Goal: Task Accomplishment & Management: Manage account settings

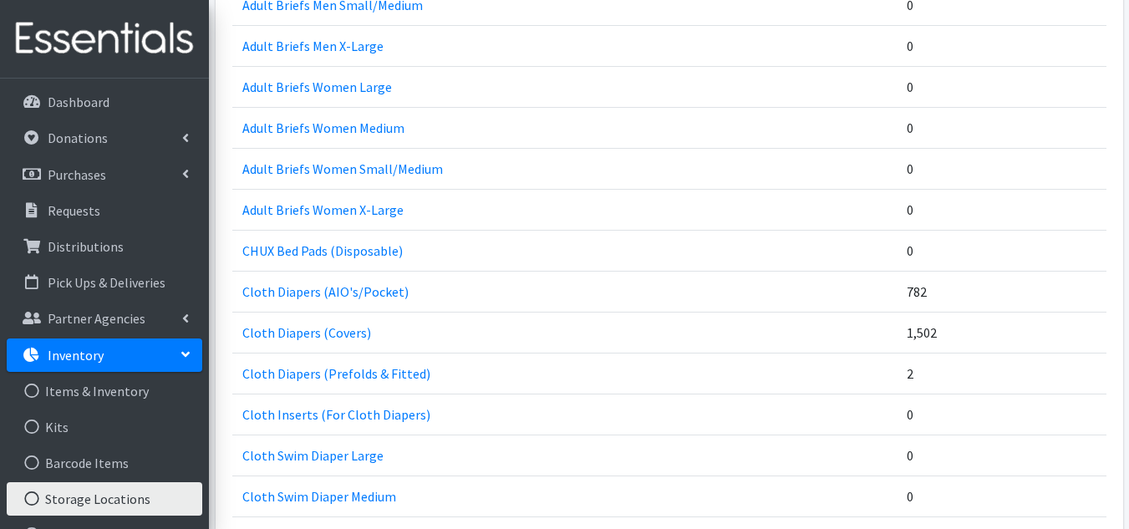
scroll to position [1003, 0]
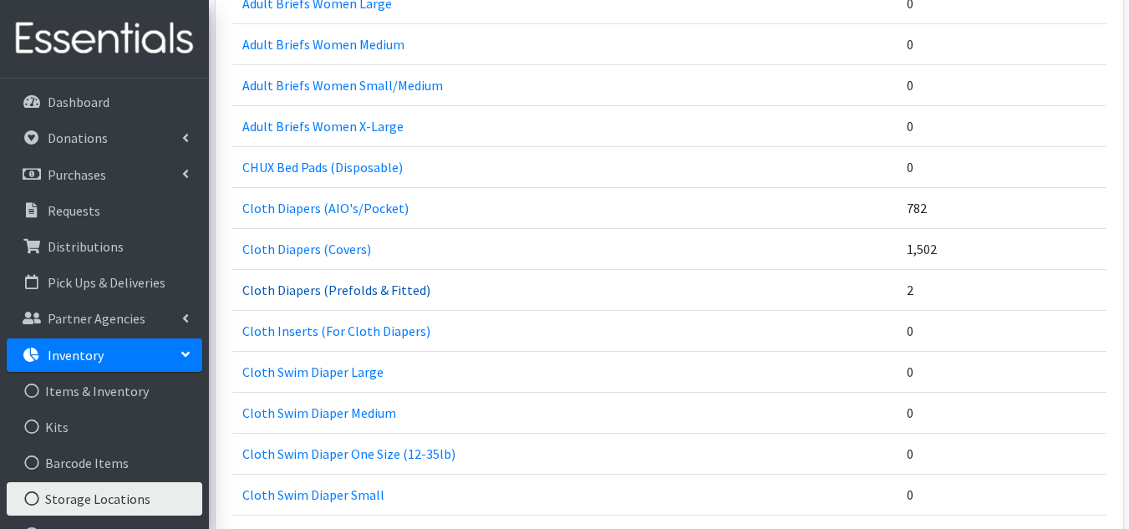
click at [377, 287] on link "Cloth Diapers (Prefolds & Fitted)" at bounding box center [336, 290] width 188 height 17
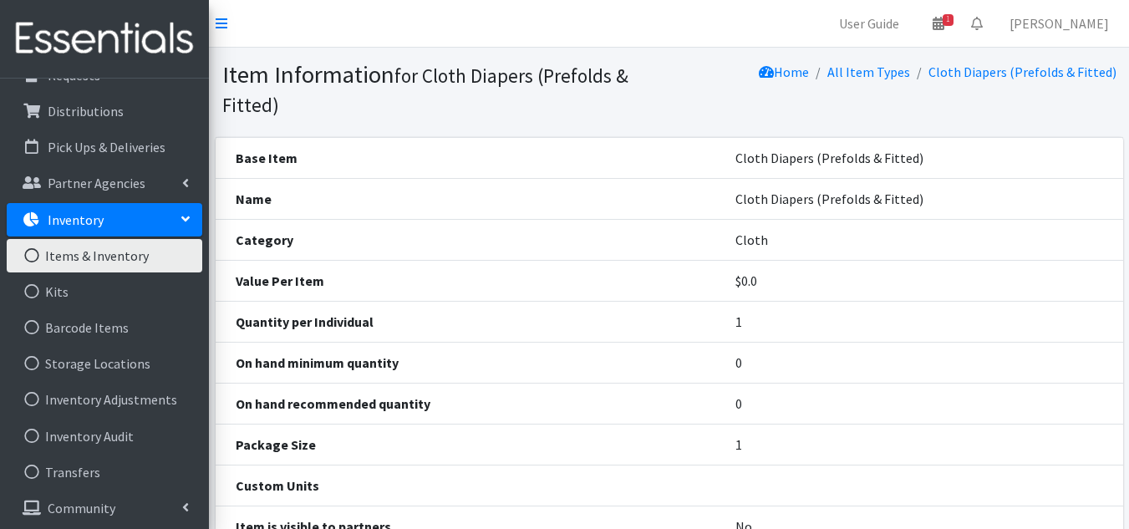
scroll to position [175, 0]
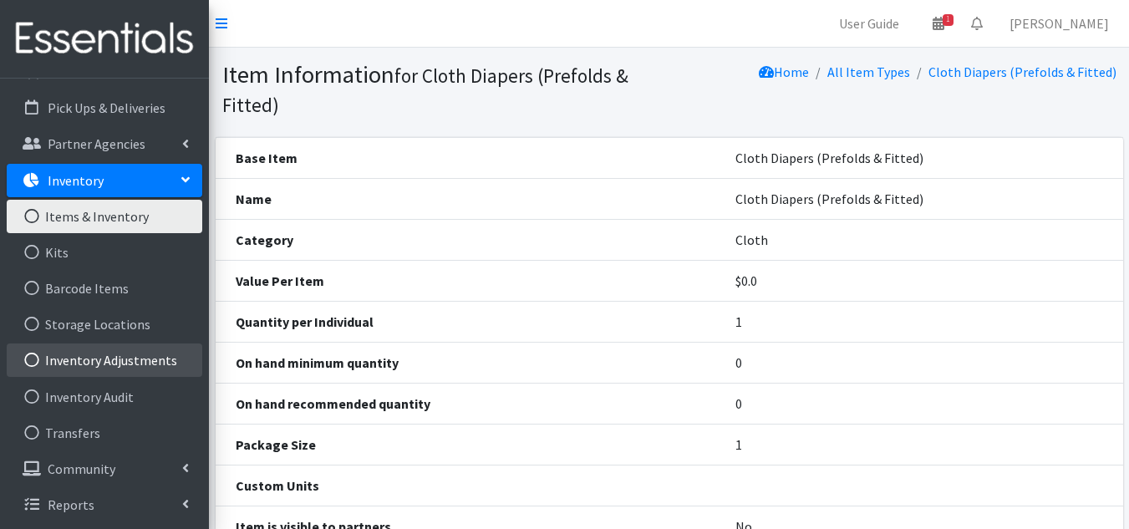
click at [113, 363] on link "Inventory Adjustments" at bounding box center [105, 360] width 196 height 33
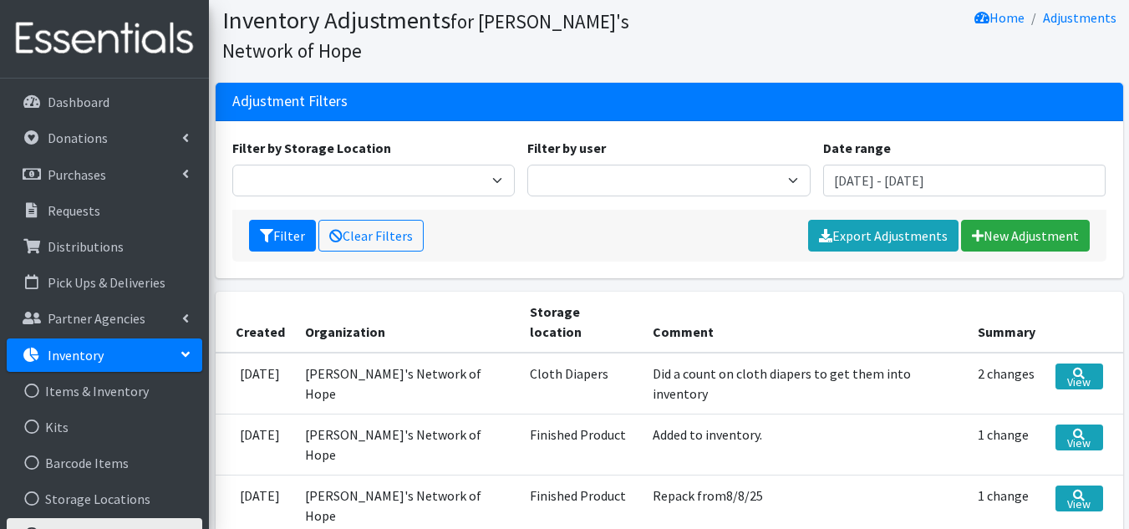
scroll to position [84, 0]
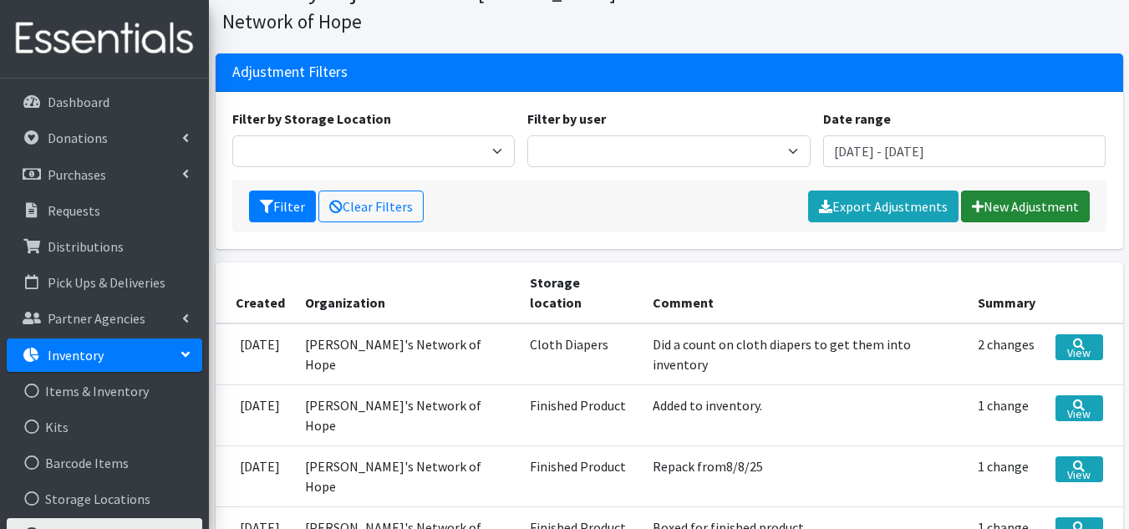
click at [1018, 203] on link "New Adjustment" at bounding box center [1025, 207] width 129 height 32
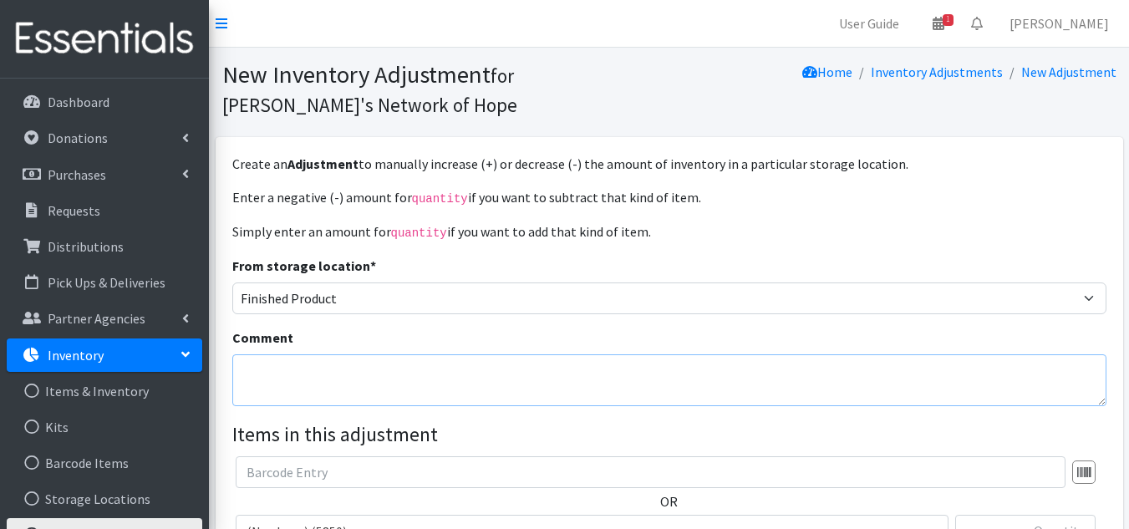
click at [475, 392] on textarea "Comment" at bounding box center [669, 380] width 874 height 52
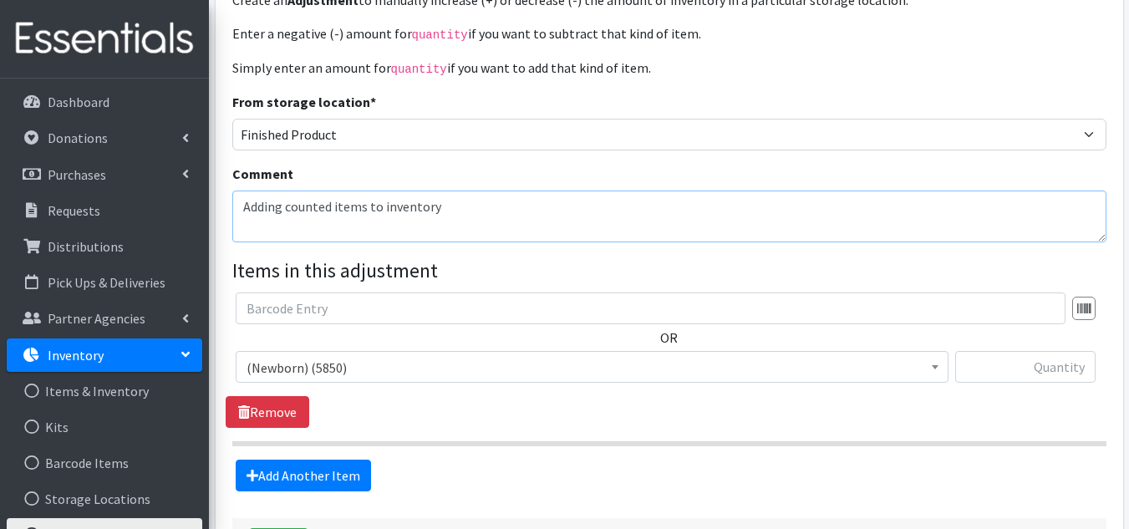
scroll to position [167, 0]
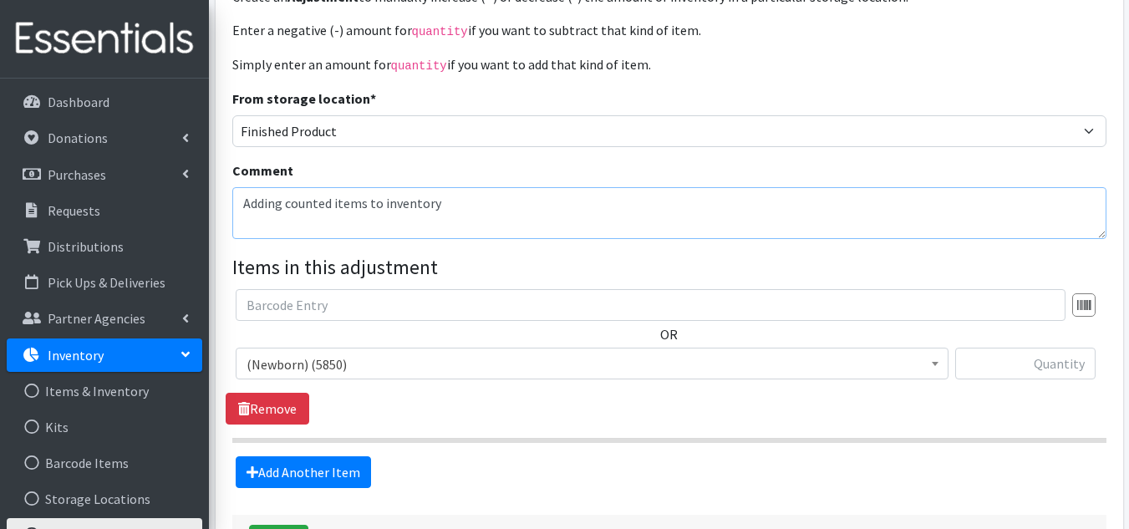
type textarea "Adding counted items to inventory"
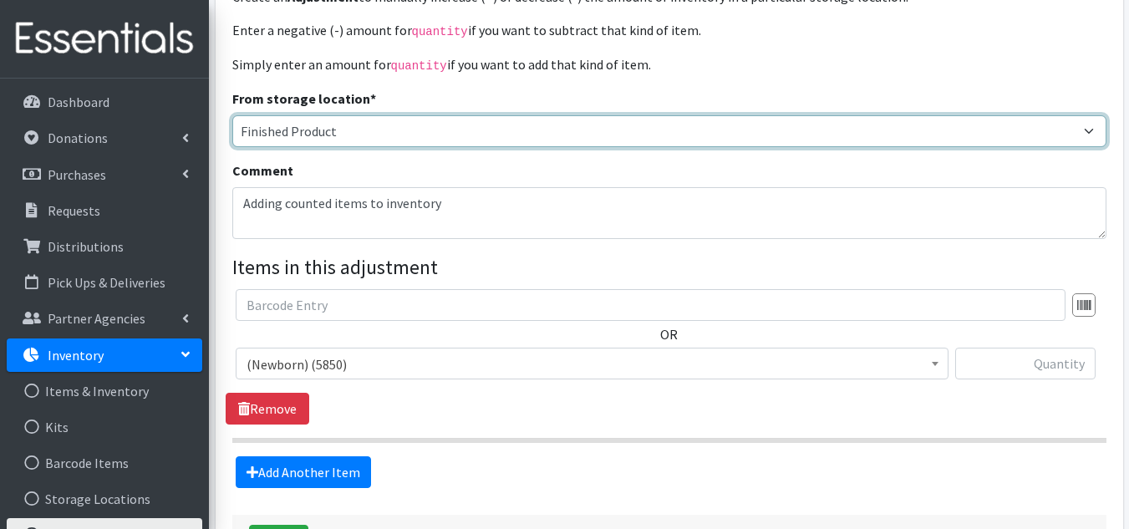
click at [418, 128] on select "Finished Product RAW Product Cloth Diapers" at bounding box center [669, 131] width 874 height 32
select select "476"
click at [232, 115] on select "Finished Product RAW Product Cloth Diapers" at bounding box center [669, 131] width 874 height 32
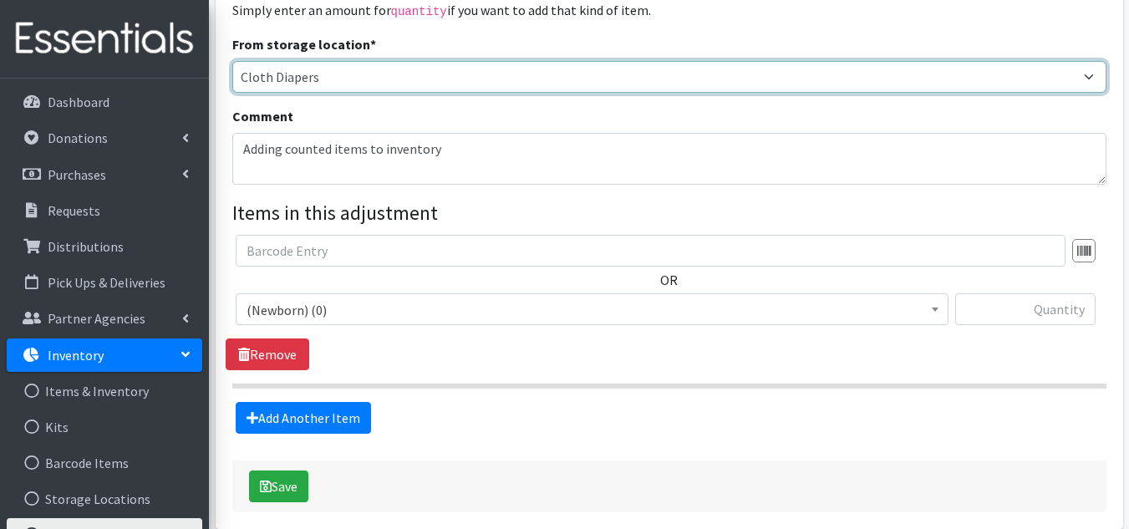
scroll to position [251, 0]
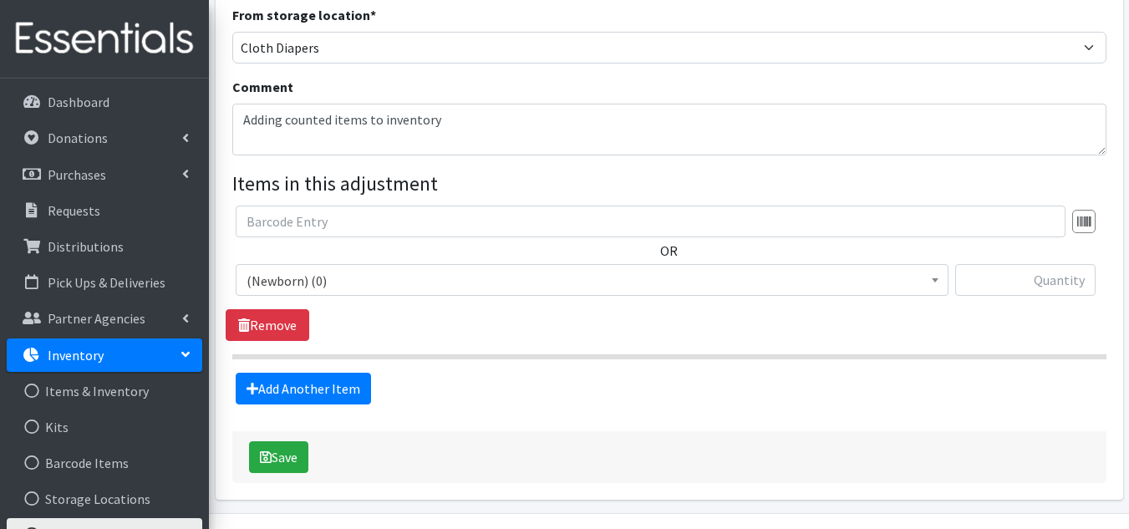
click at [382, 277] on span "(Newborn) (0)" at bounding box center [592, 280] width 691 height 23
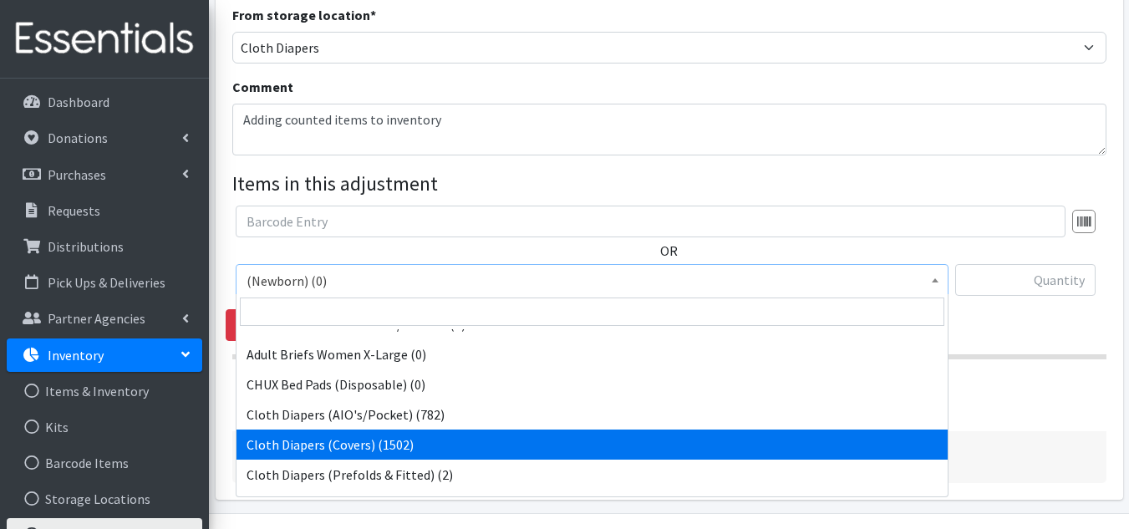
scroll to position [585, 0]
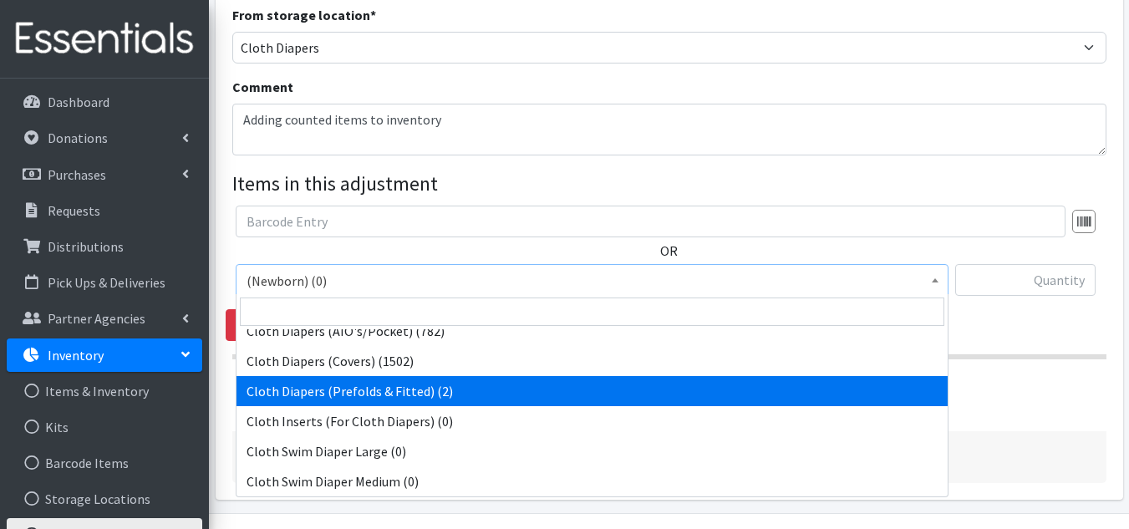
select select "14477"
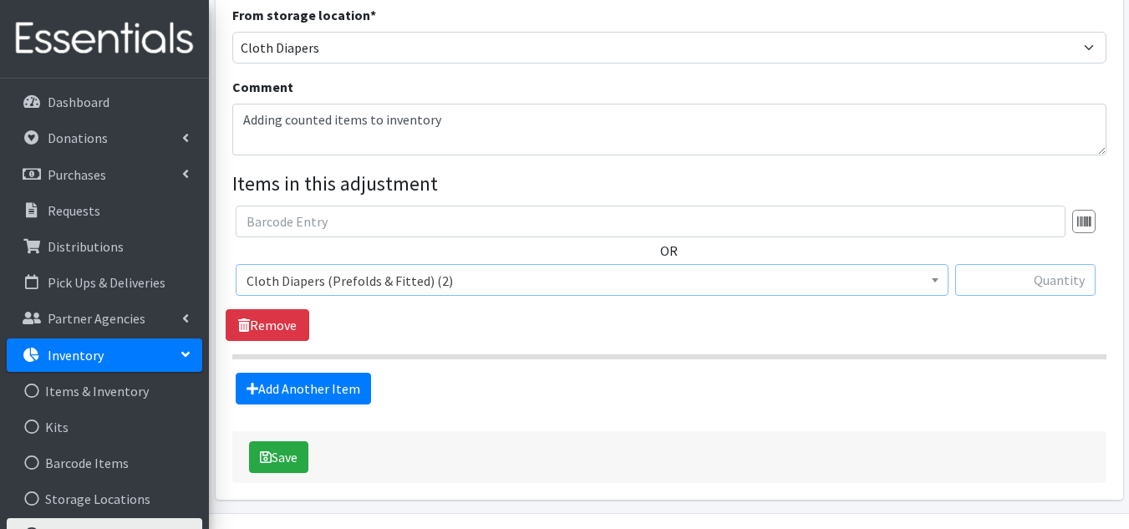
click at [1076, 292] on input "text" at bounding box center [1025, 280] width 140 height 32
type input "46"
click at [275, 389] on link "Add Another Item" at bounding box center [303, 389] width 135 height 32
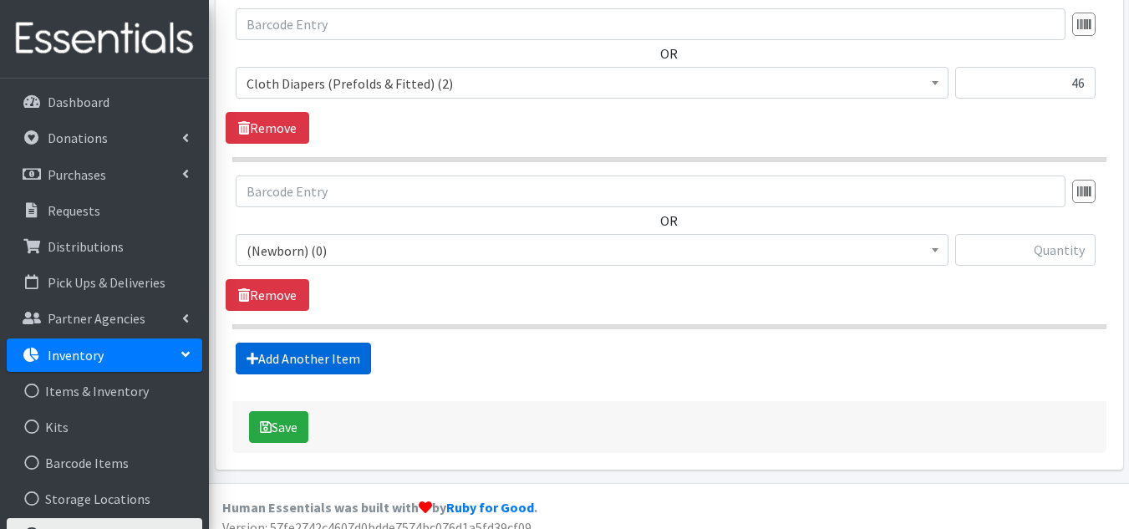
scroll to position [463, 0]
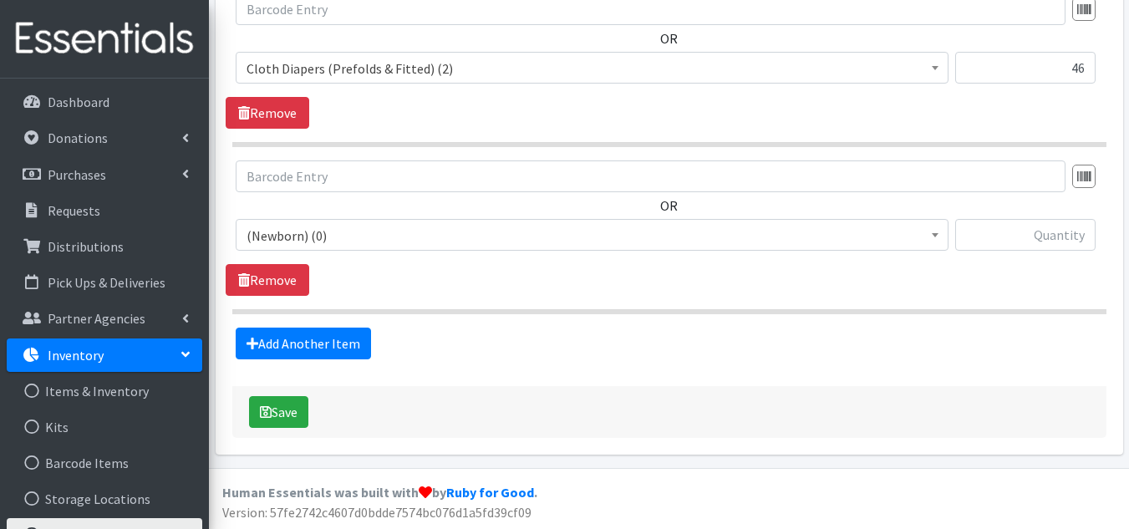
click at [379, 230] on span "(Newborn) (0)" at bounding box center [592, 235] width 691 height 23
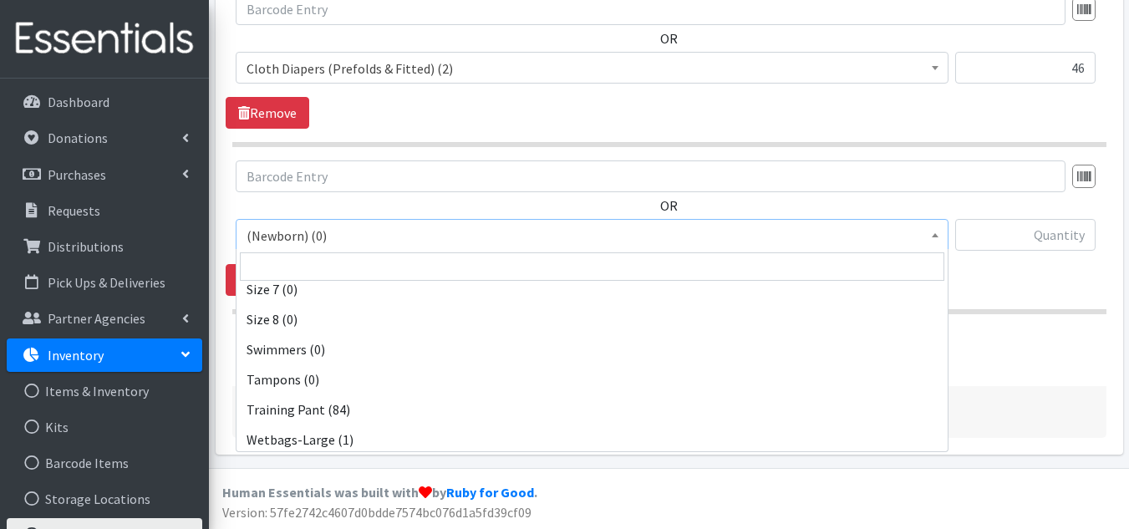
scroll to position [1839, 0]
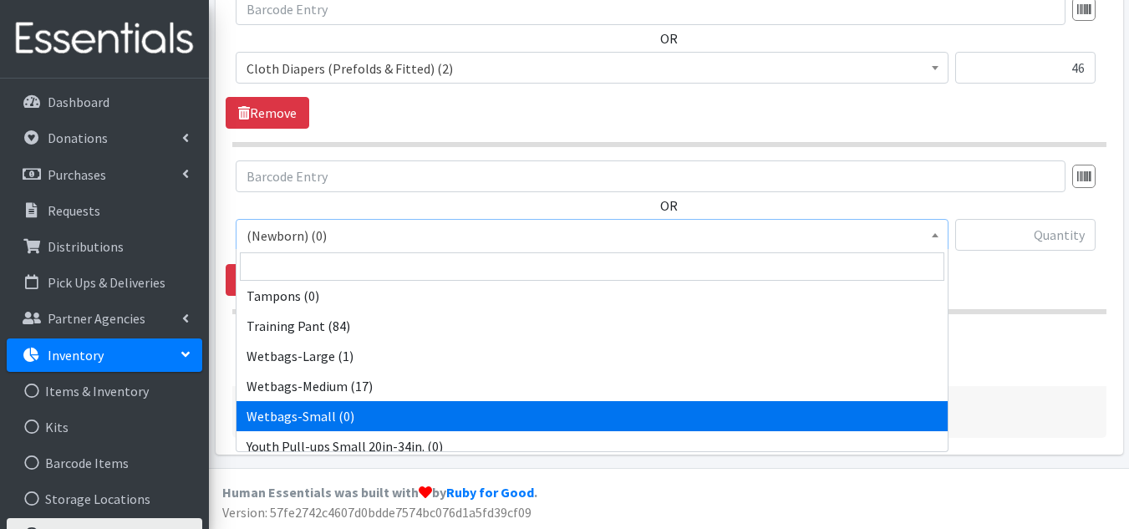
select select "15276"
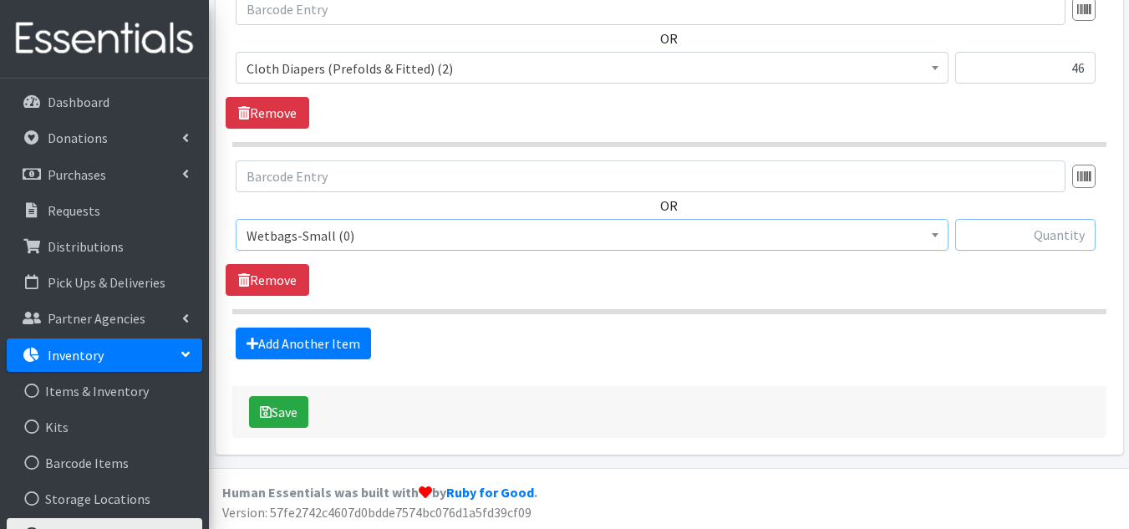
click at [1067, 238] on input "text" at bounding box center [1025, 235] width 140 height 32
type input "400"
click at [318, 335] on link "Add Another Item" at bounding box center [303, 344] width 135 height 32
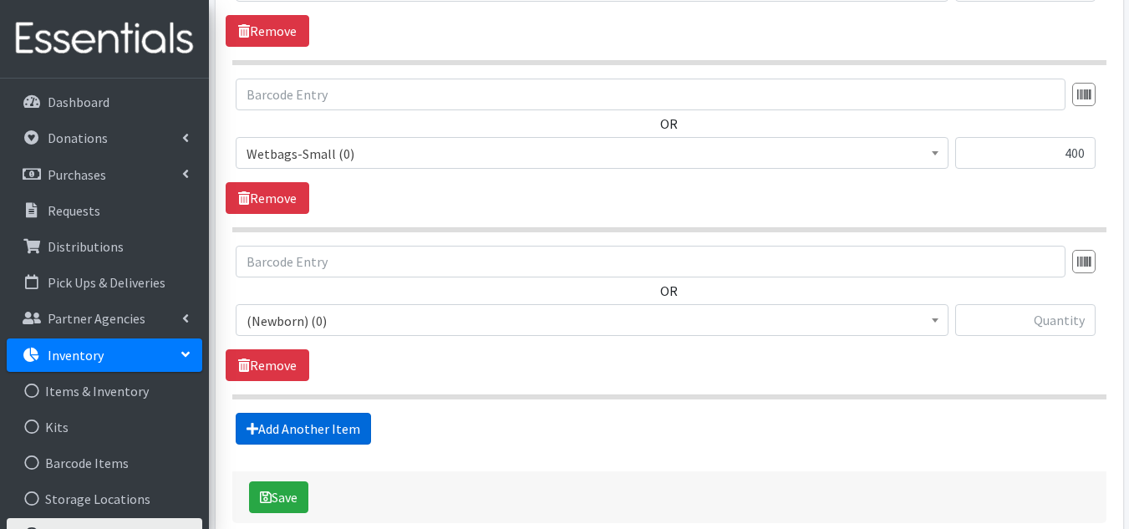
scroll to position [630, 0]
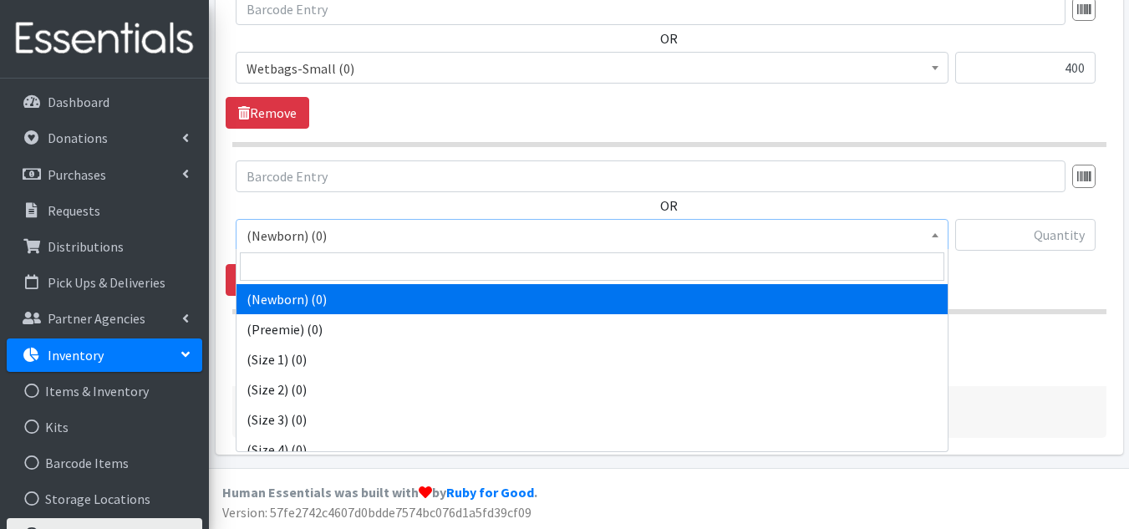
click at [427, 230] on span "(Newborn) (0)" at bounding box center [592, 235] width 691 height 23
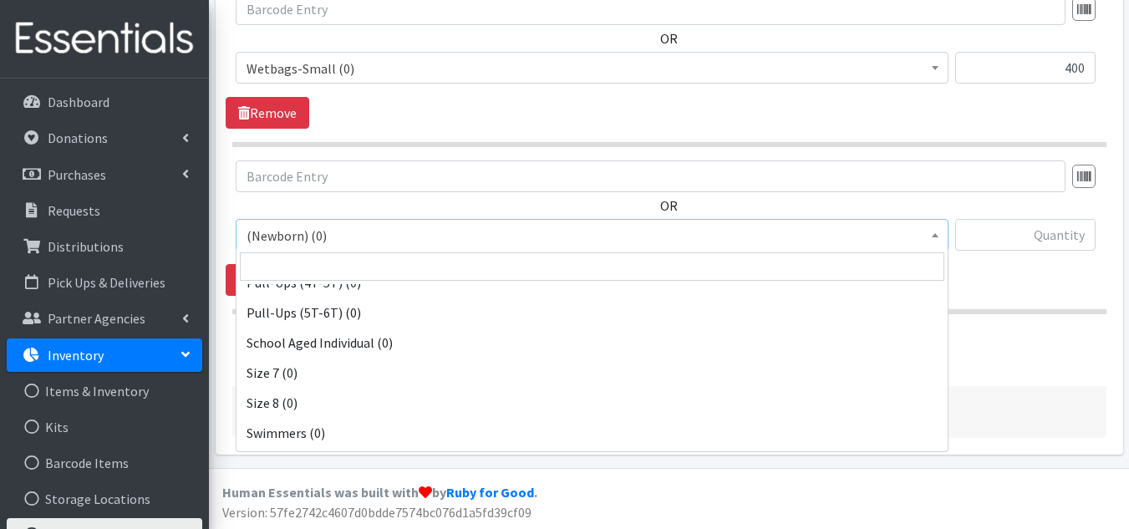
scroll to position [1879, 0]
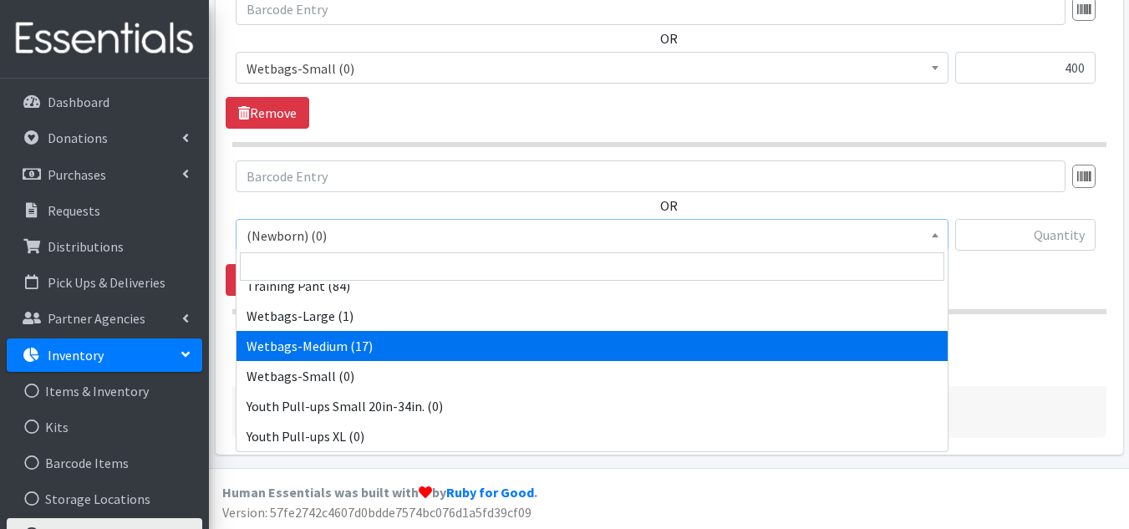
select select "15277"
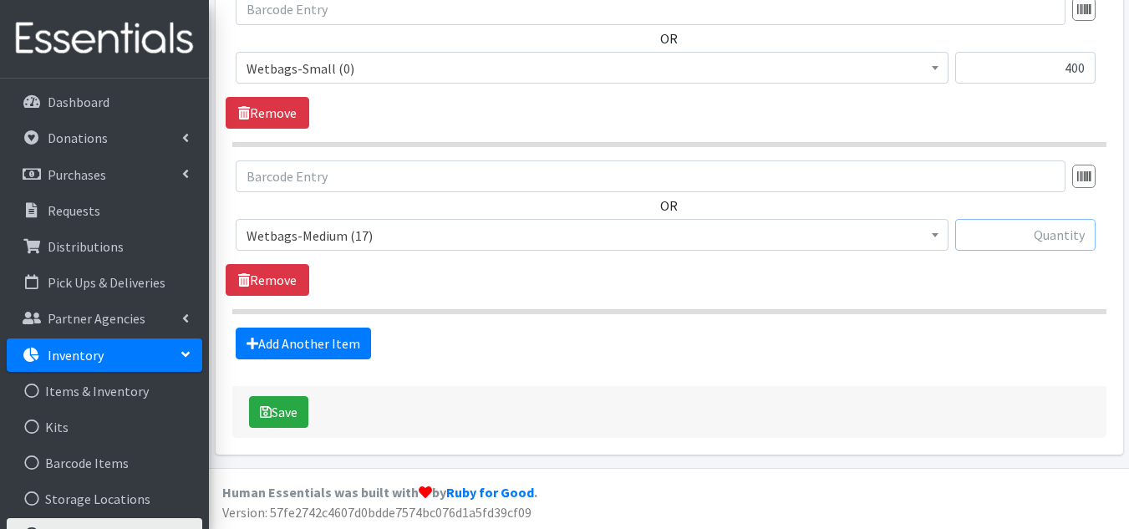
click at [1056, 237] on input "text" at bounding box center [1025, 235] width 140 height 32
type input "485"
click at [262, 343] on link "Add Another Item" at bounding box center [303, 344] width 135 height 32
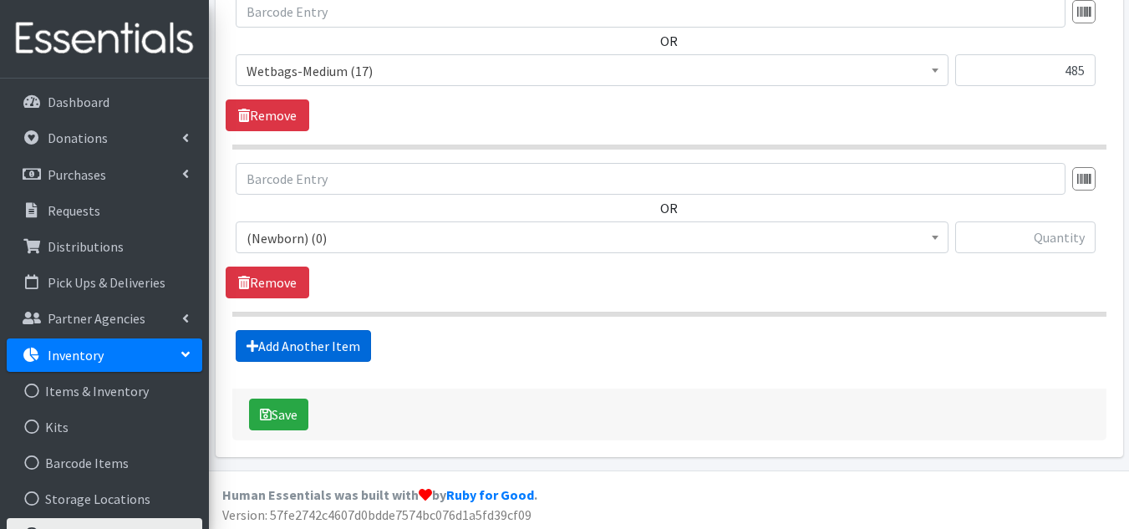
scroll to position [797, 0]
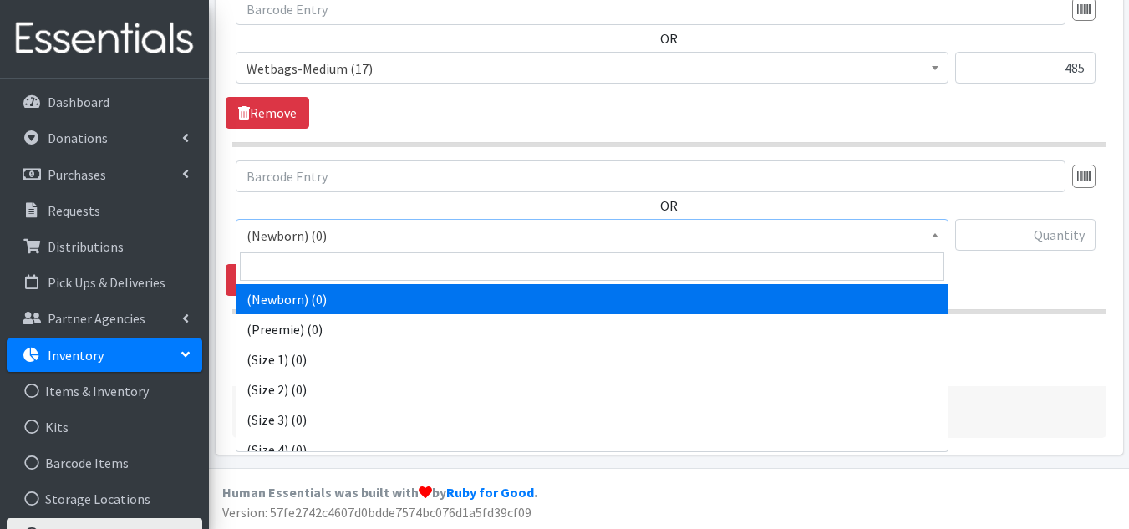
click at [298, 232] on span "(Newborn) (0)" at bounding box center [592, 235] width 691 height 23
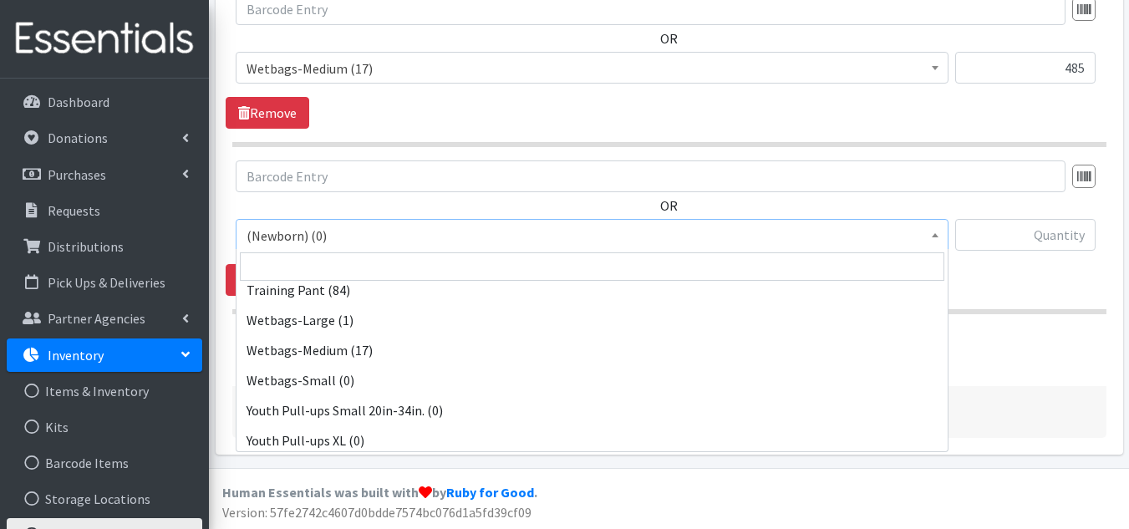
scroll to position [1879, 0]
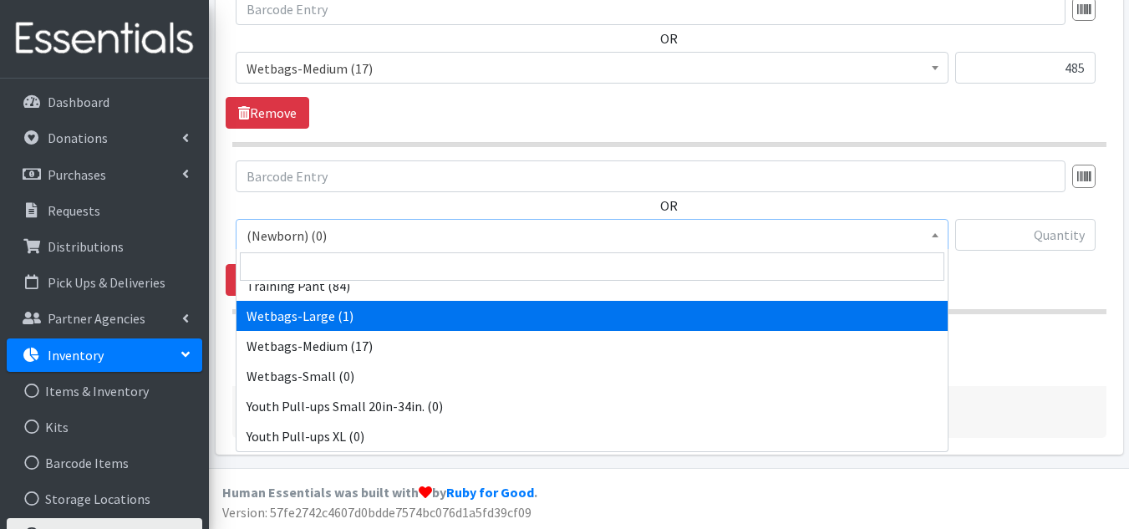
select select "15278"
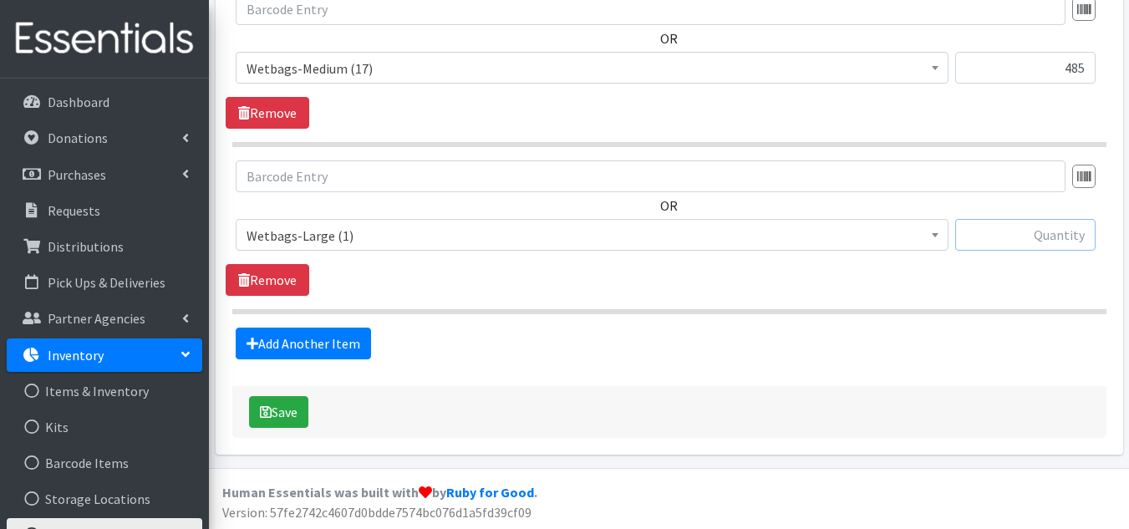
click at [1013, 227] on input "text" at bounding box center [1025, 235] width 140 height 32
type input "65"
click at [527, 402] on div "Save" at bounding box center [669, 412] width 874 height 52
click at [297, 414] on button "Save" at bounding box center [278, 412] width 59 height 32
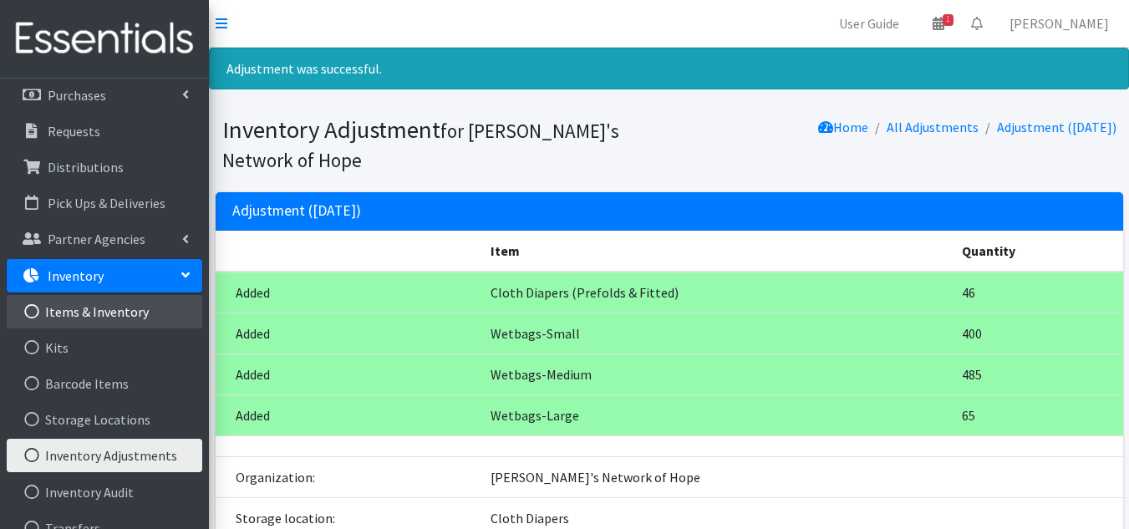
scroll to position [175, 0]
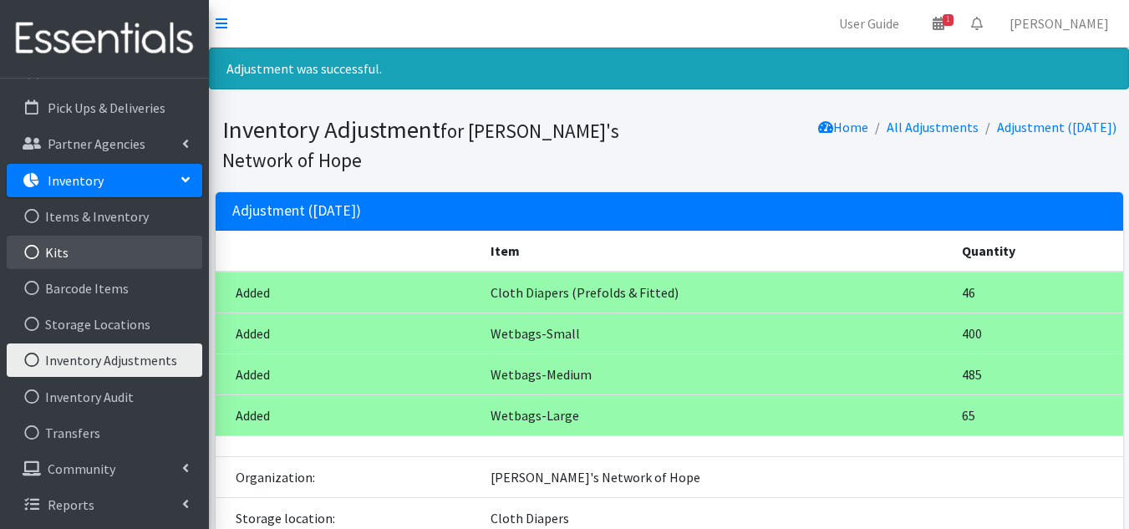
click at [128, 237] on link "Kits" at bounding box center [105, 252] width 196 height 33
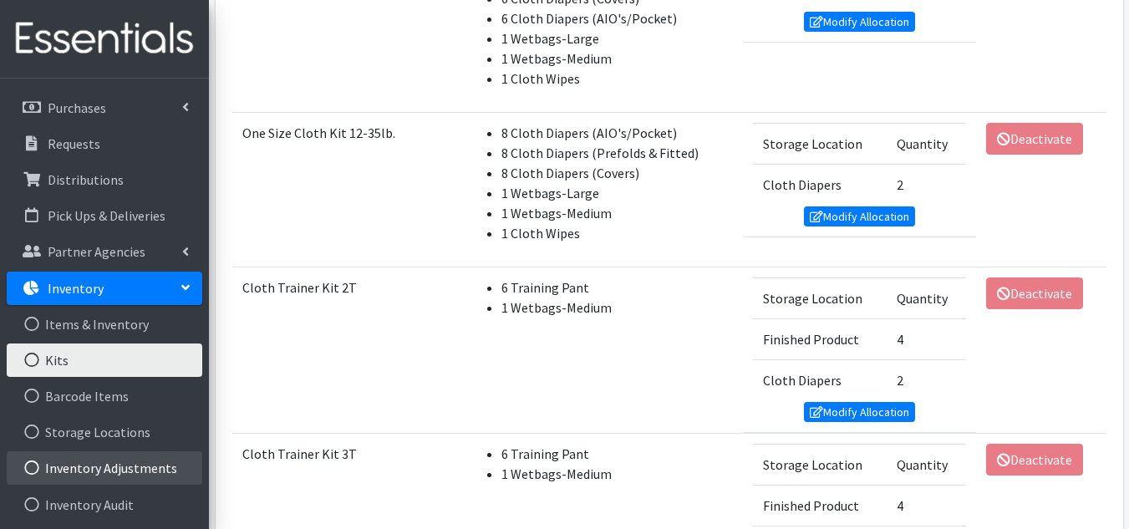
scroll to position [167, 0]
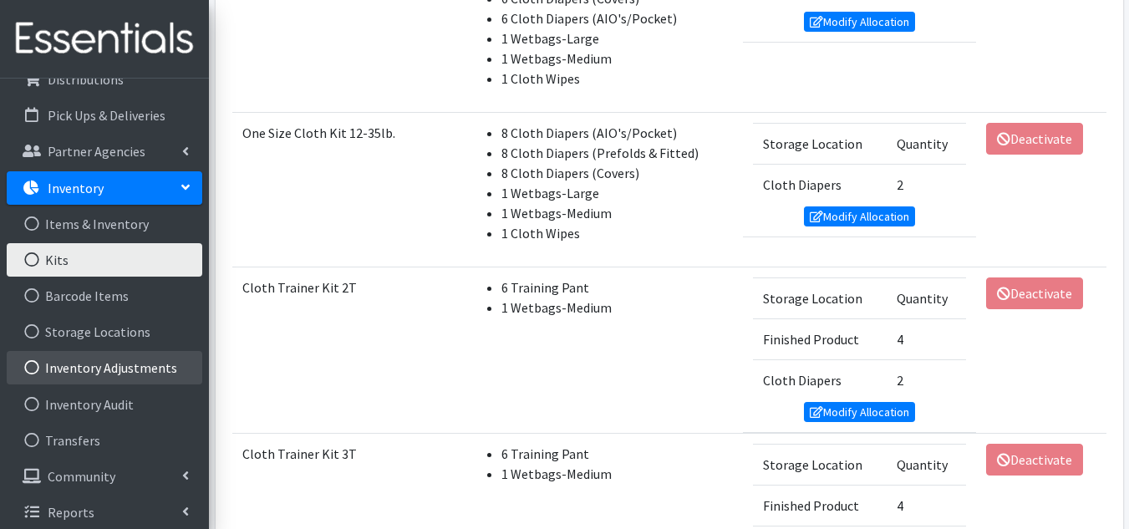
click at [123, 383] on link "Inventory Adjustments" at bounding box center [105, 367] width 196 height 33
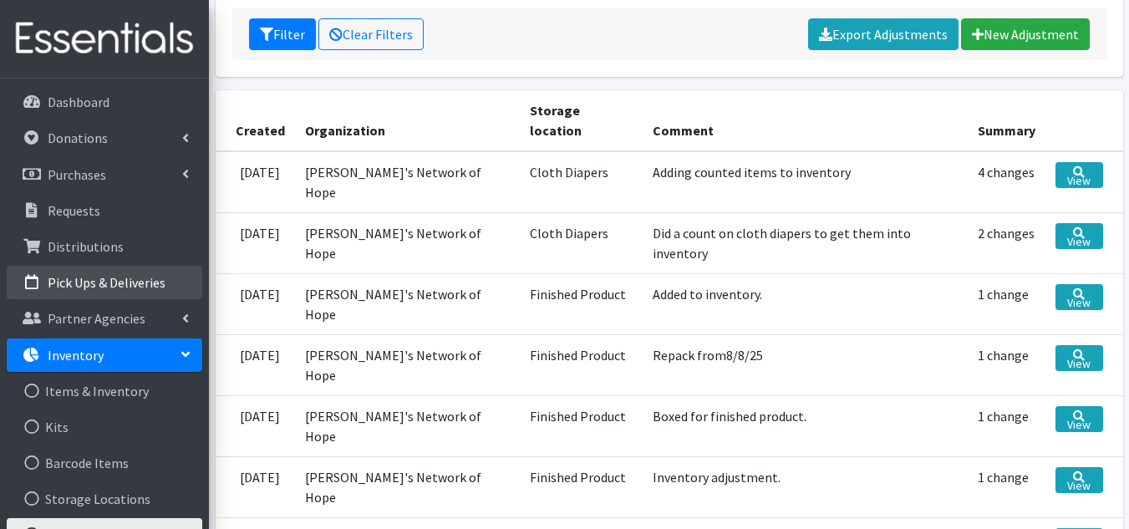
scroll to position [167, 0]
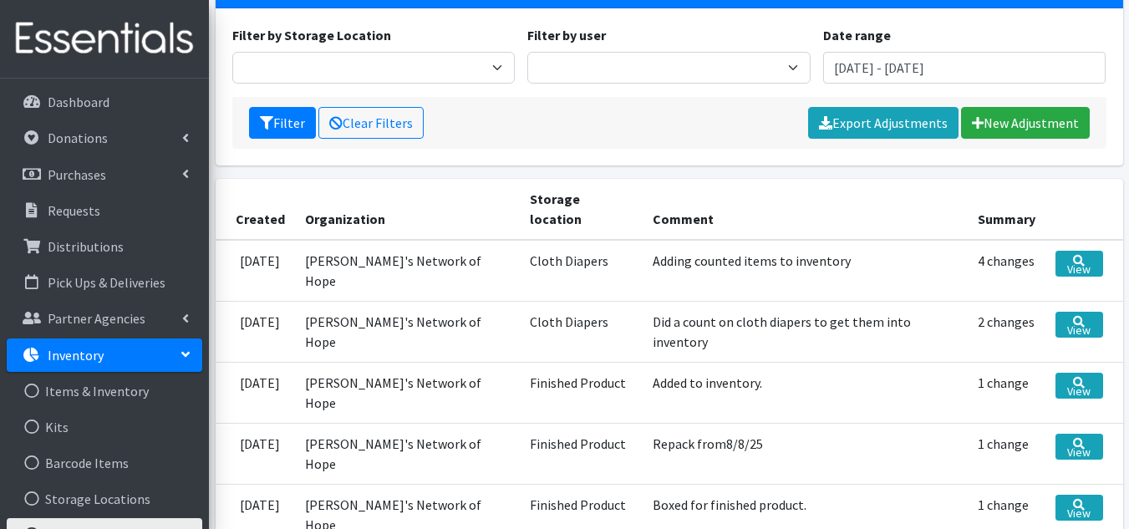
click at [107, 356] on link "Inventory" at bounding box center [105, 355] width 196 height 33
click at [110, 354] on link "Inventory" at bounding box center [105, 355] width 196 height 33
click at [105, 384] on link "Items & Inventory" at bounding box center [105, 390] width 196 height 33
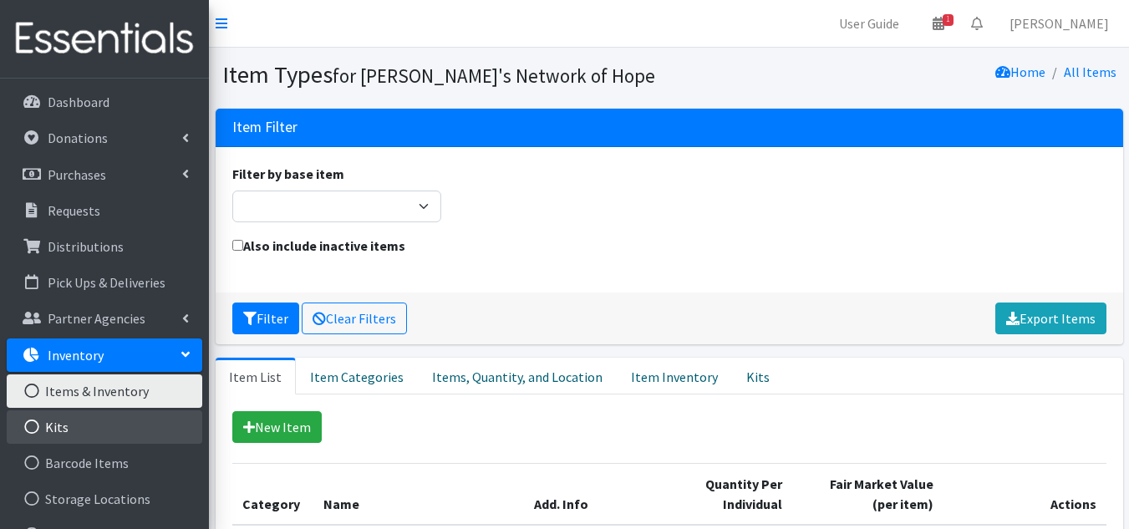
click at [105, 435] on link "Kits" at bounding box center [105, 426] width 196 height 33
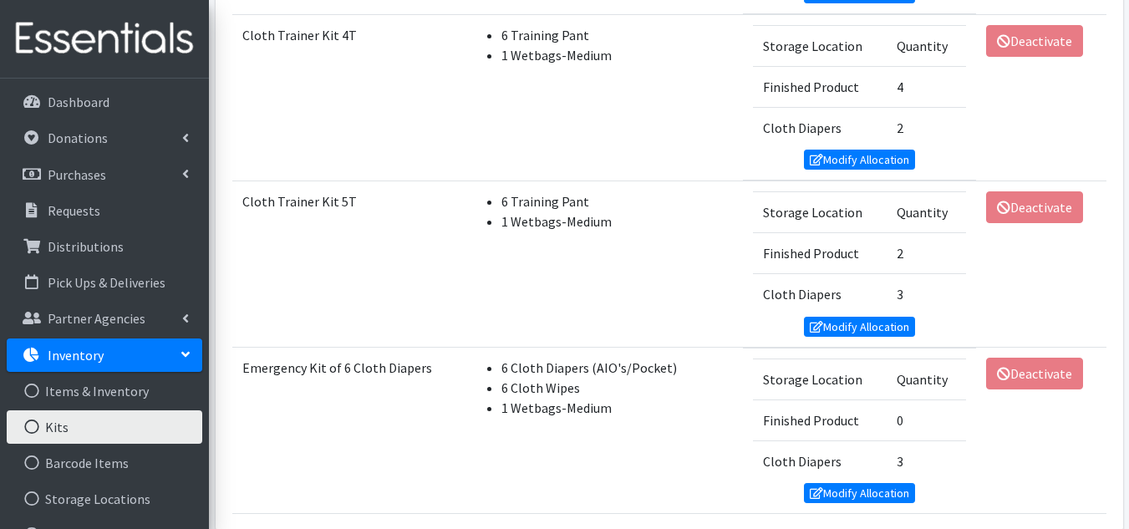
scroll to position [1081, 0]
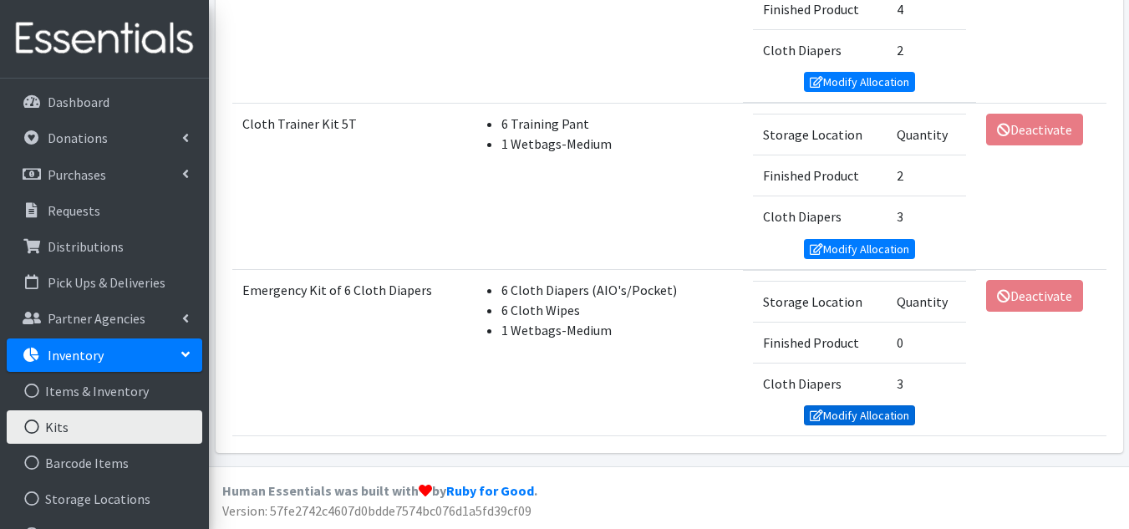
click at [853, 420] on link "Modify Allocation" at bounding box center [860, 415] width 112 height 20
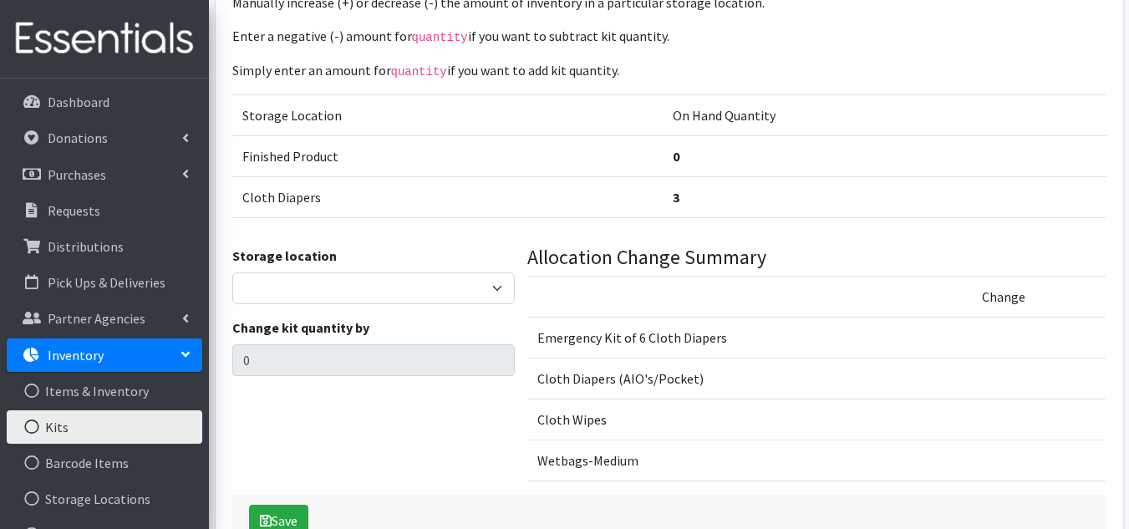
scroll to position [167, 0]
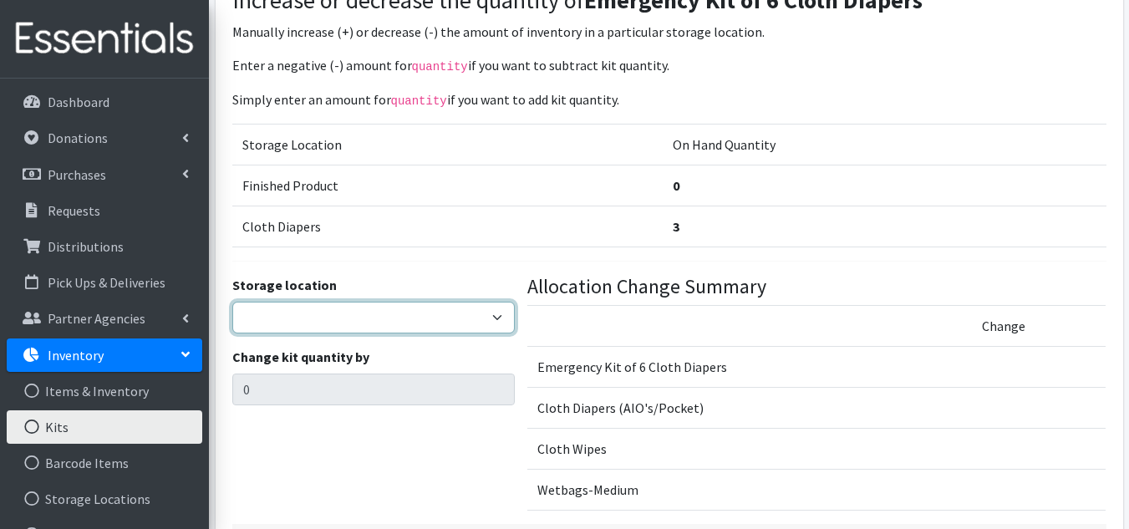
click at [378, 302] on select "Finished Product RAW Product Cloth Diapers" at bounding box center [373, 318] width 283 height 32
select select "476"
click at [232, 302] on select "Finished Product RAW Product Cloth Diapers" at bounding box center [373, 318] width 283 height 32
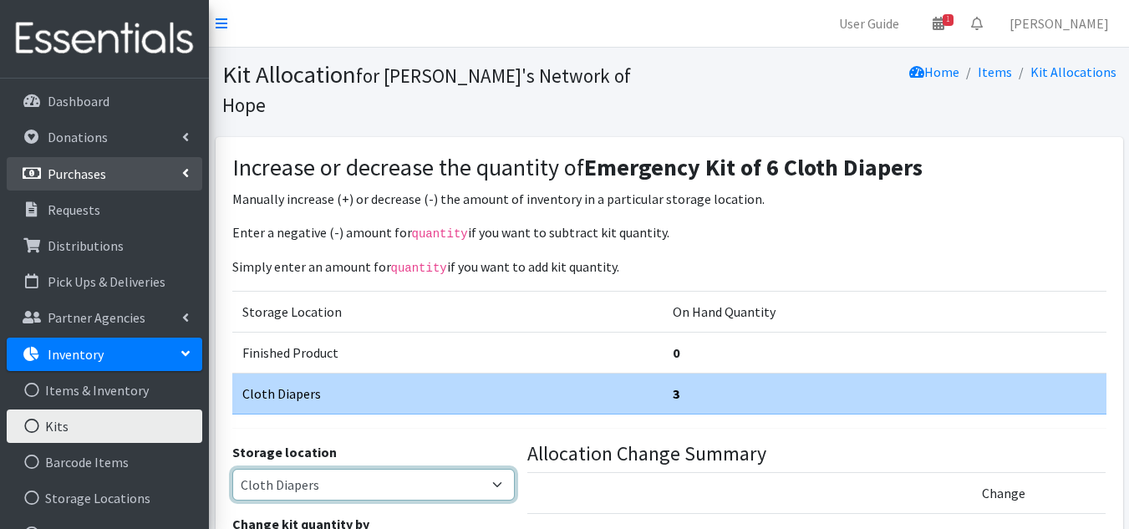
scroll to position [0, 0]
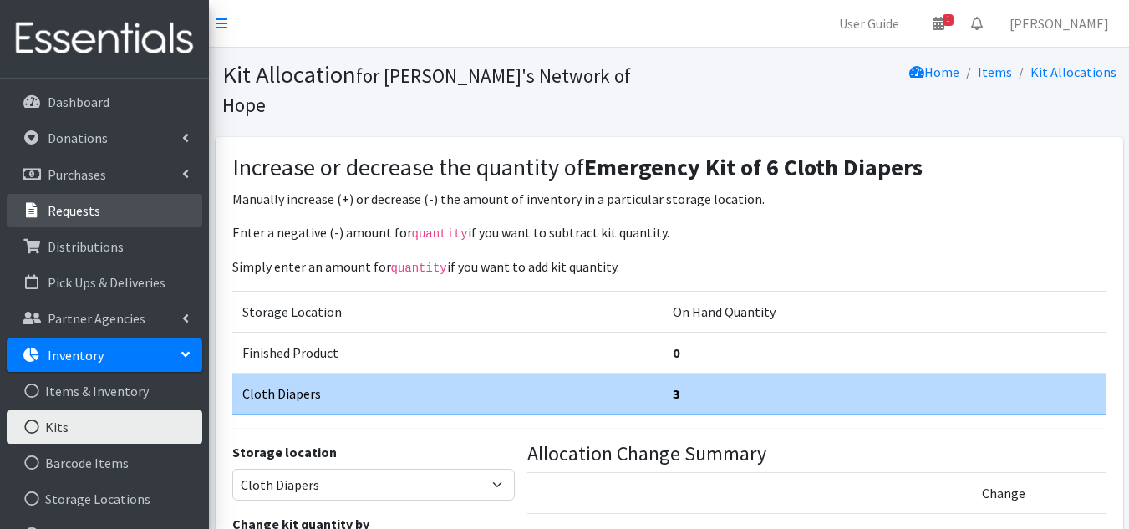
click at [103, 201] on link "Requests" at bounding box center [105, 210] width 196 height 33
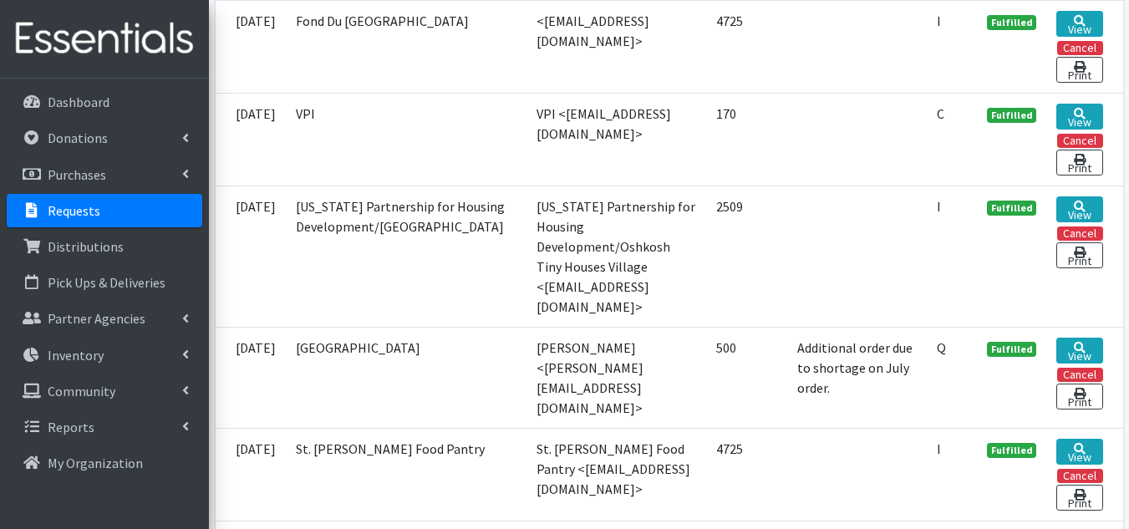
scroll to position [2688, 0]
